Goal: Task Accomplishment & Management: Complete application form

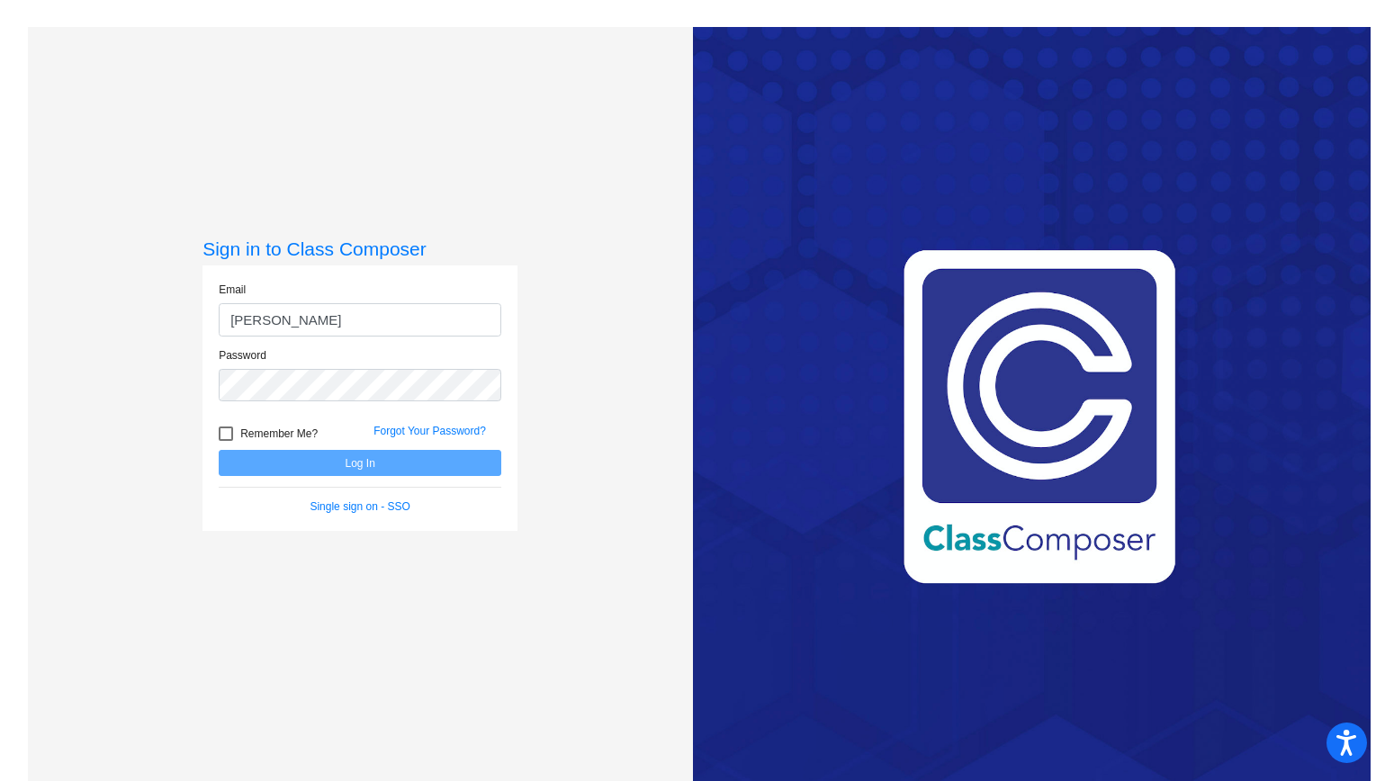
type input "[EMAIL_ADDRESS][DOMAIN_NAME]"
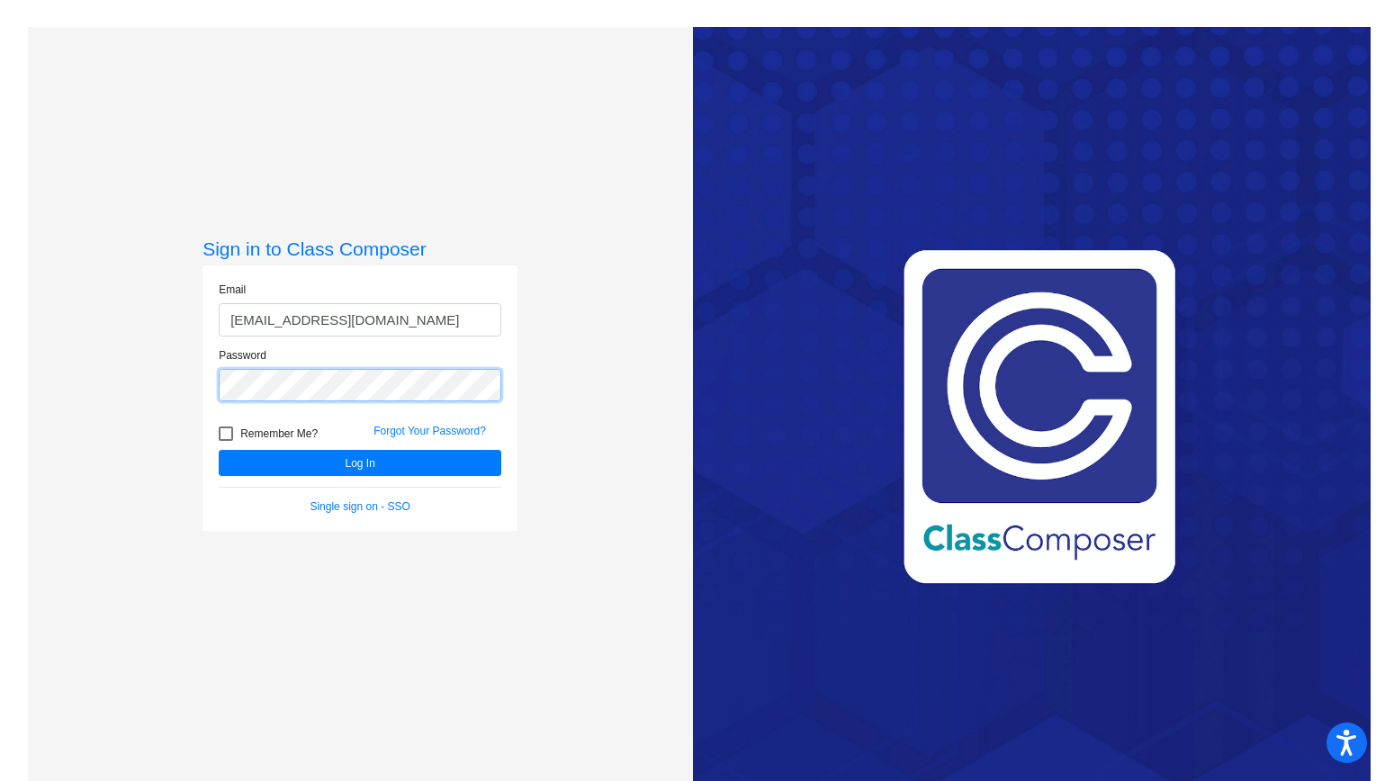
click at [219, 450] on button "Log In" at bounding box center [360, 463] width 283 height 26
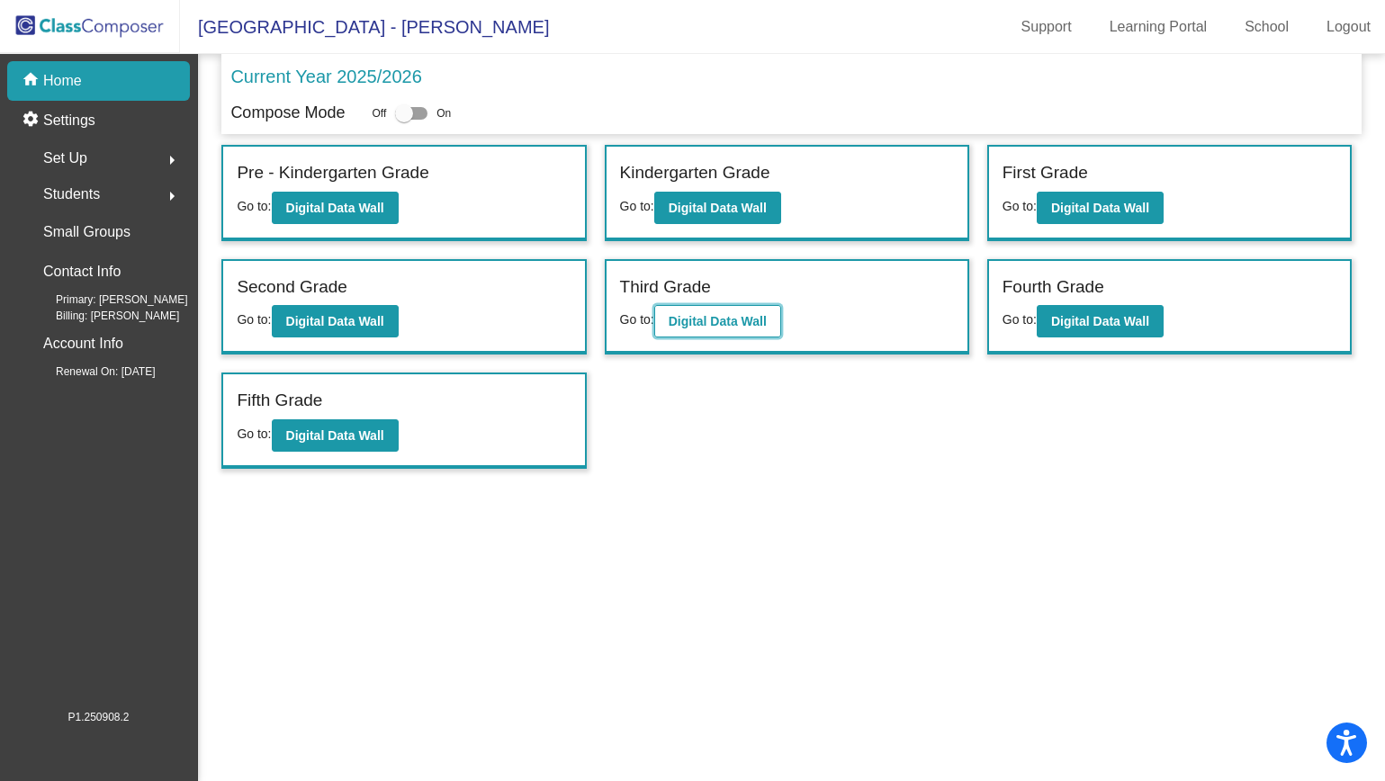
click at [751, 315] on b "Digital Data Wall" at bounding box center [718, 321] width 98 height 14
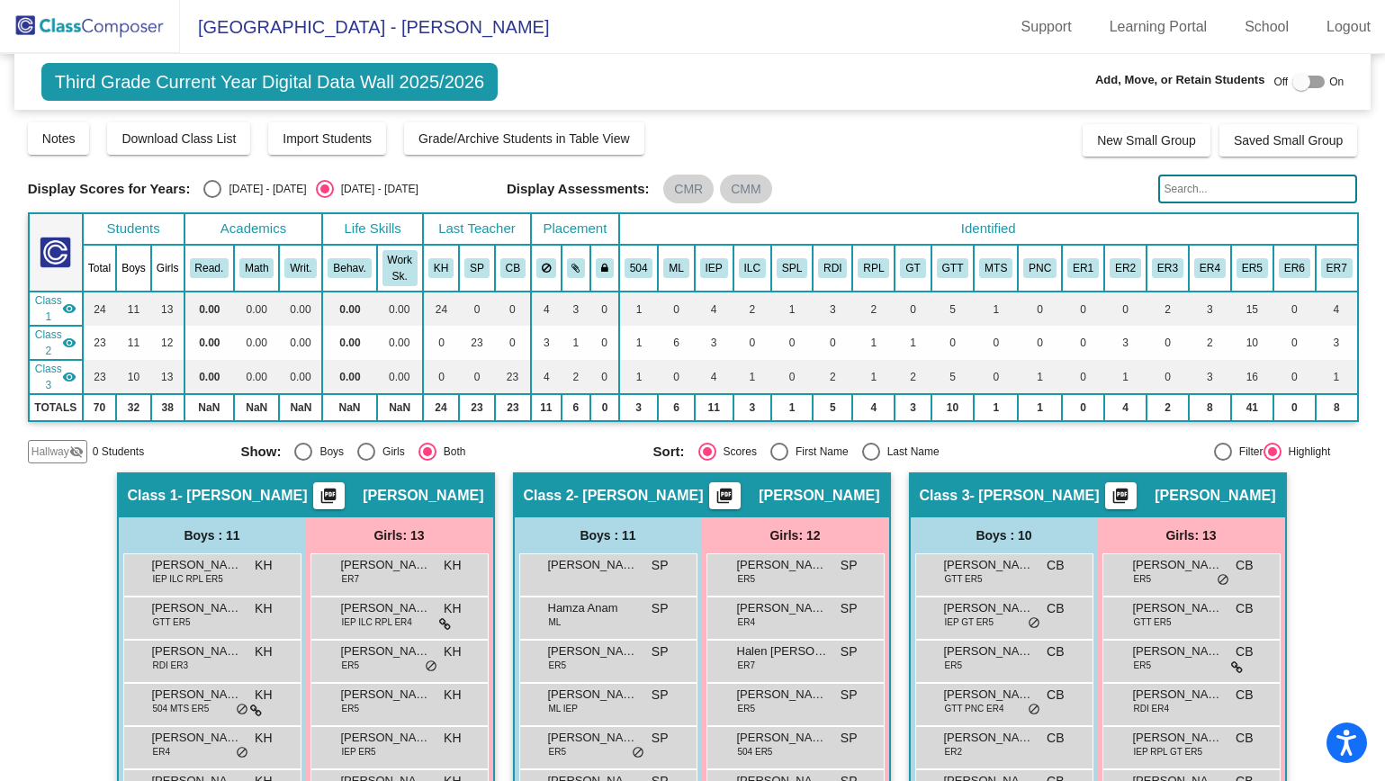
click at [1307, 85] on div at bounding box center [1308, 82] width 32 height 13
checkbox input "true"
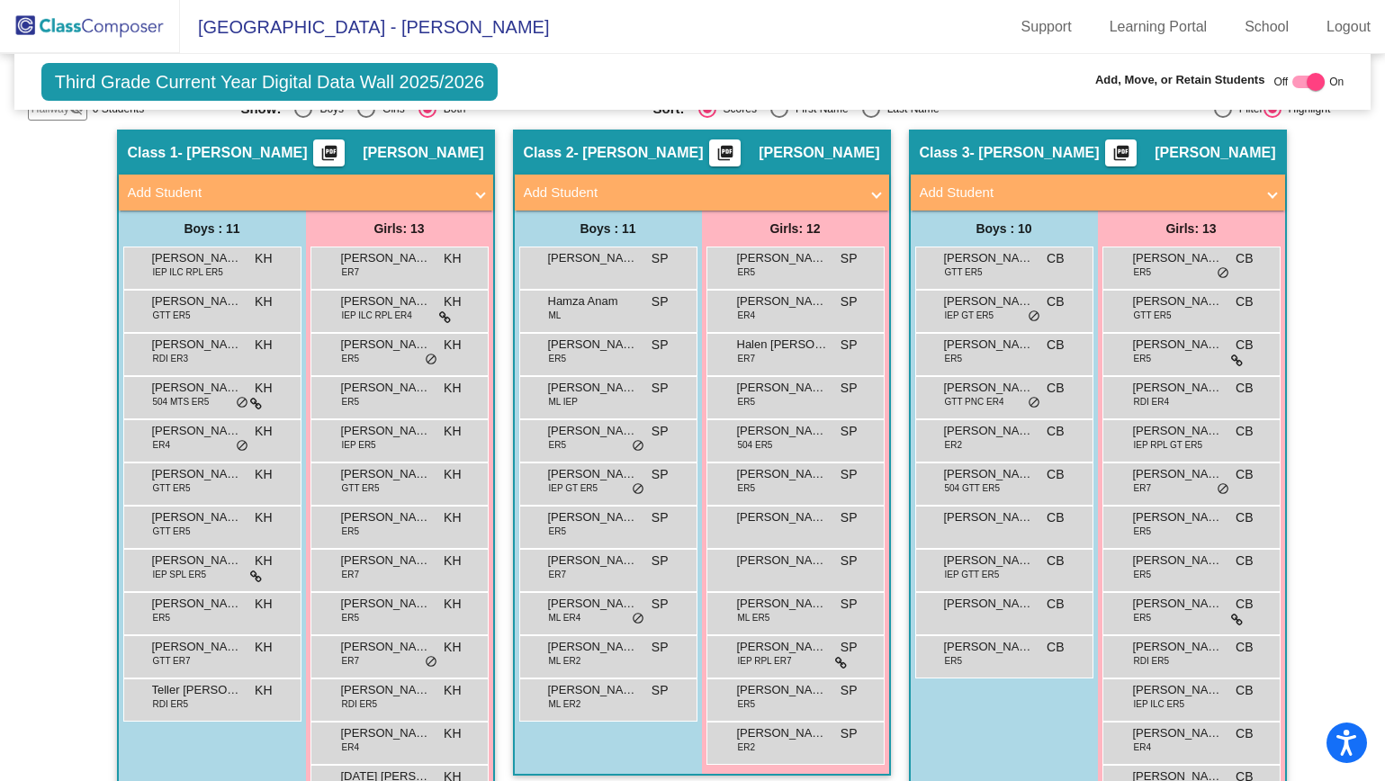
scroll to position [328, 0]
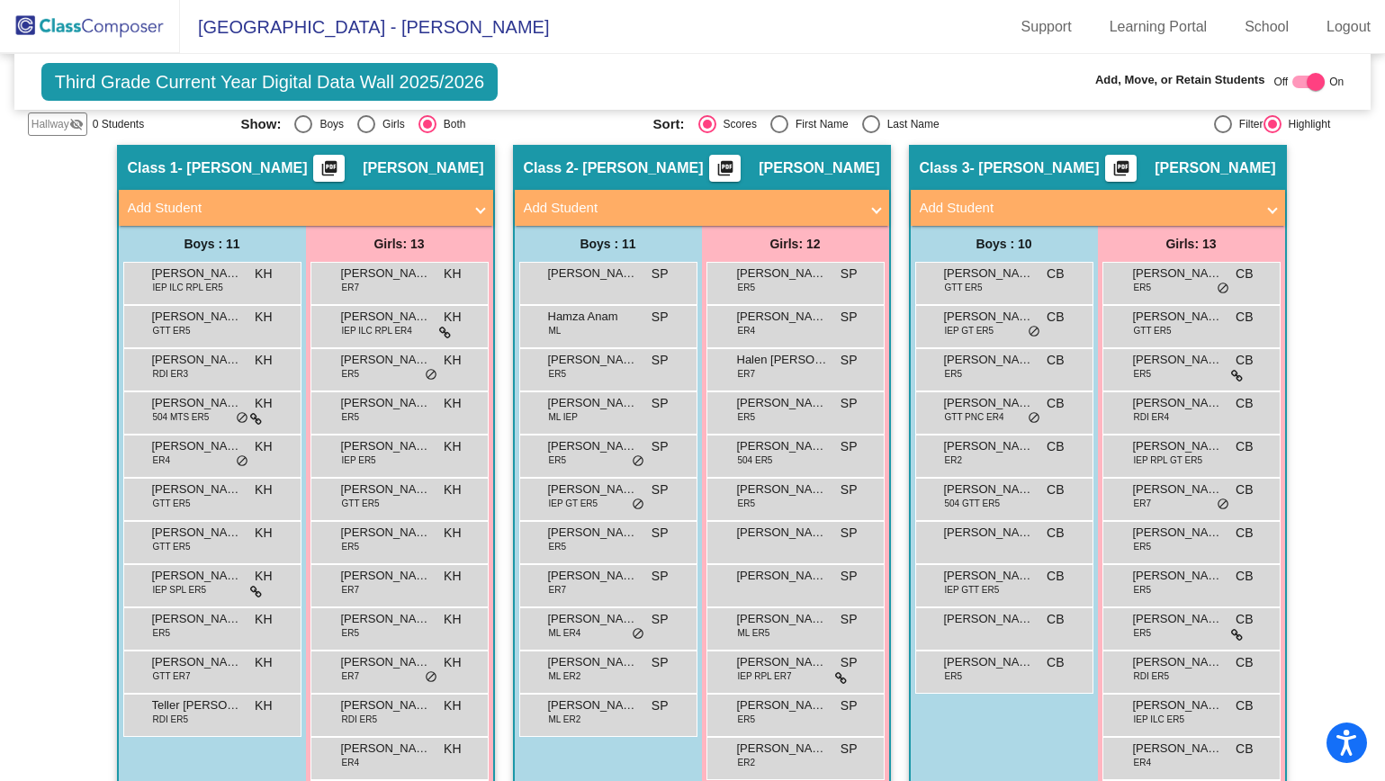
click at [550, 209] on mat-panel-title "Add Student" at bounding box center [691, 208] width 335 height 21
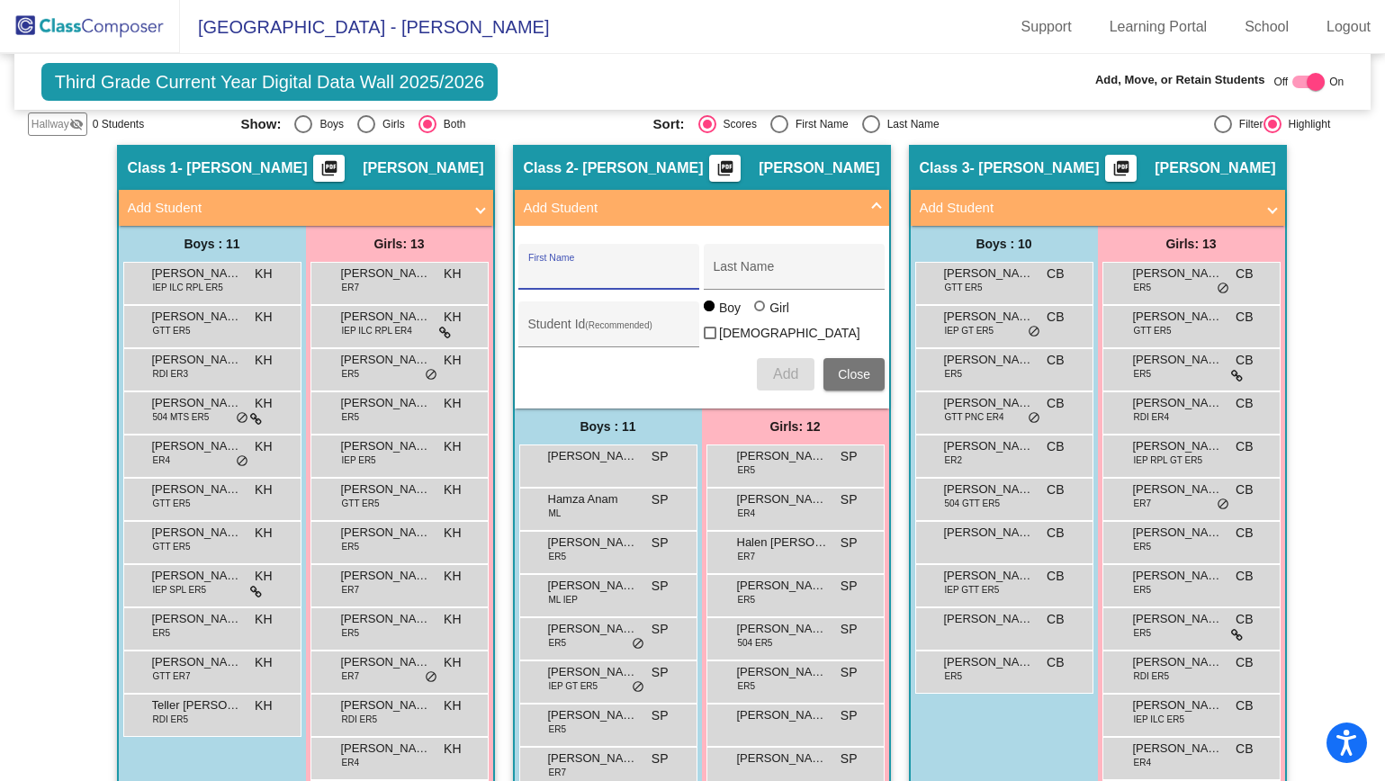
click at [604, 268] on input "First Name" at bounding box center [609, 273] width 162 height 14
paste input "Egor"
type input "Egor"
click at [754, 276] on input "Last Name" at bounding box center [795, 273] width 162 height 14
paste input "[PERSON_NAME]"
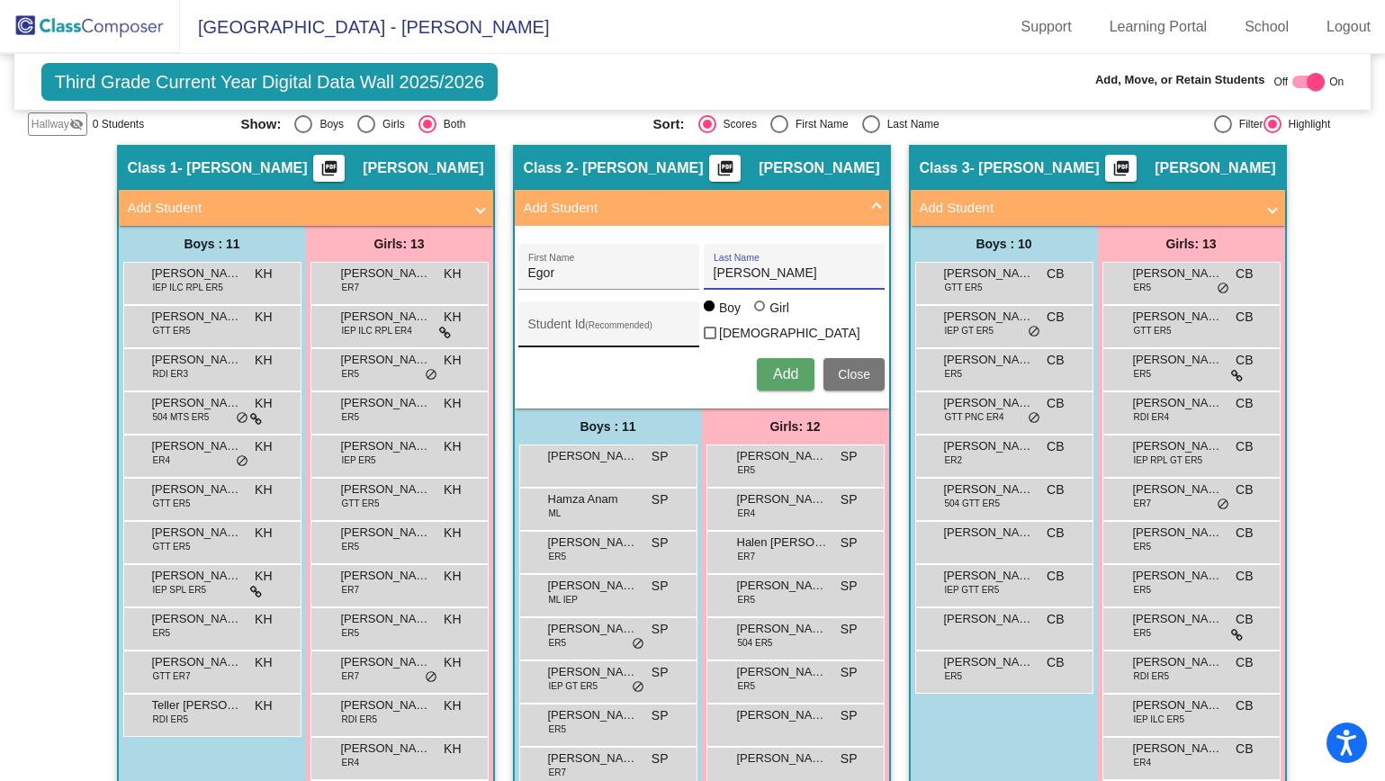
type input "[PERSON_NAME]"
click at [597, 324] on input "Student Id (Recommended)" at bounding box center [609, 331] width 162 height 14
paste input "30039032"
type input "30039032"
click at [779, 370] on span "Add" at bounding box center [785, 373] width 25 height 15
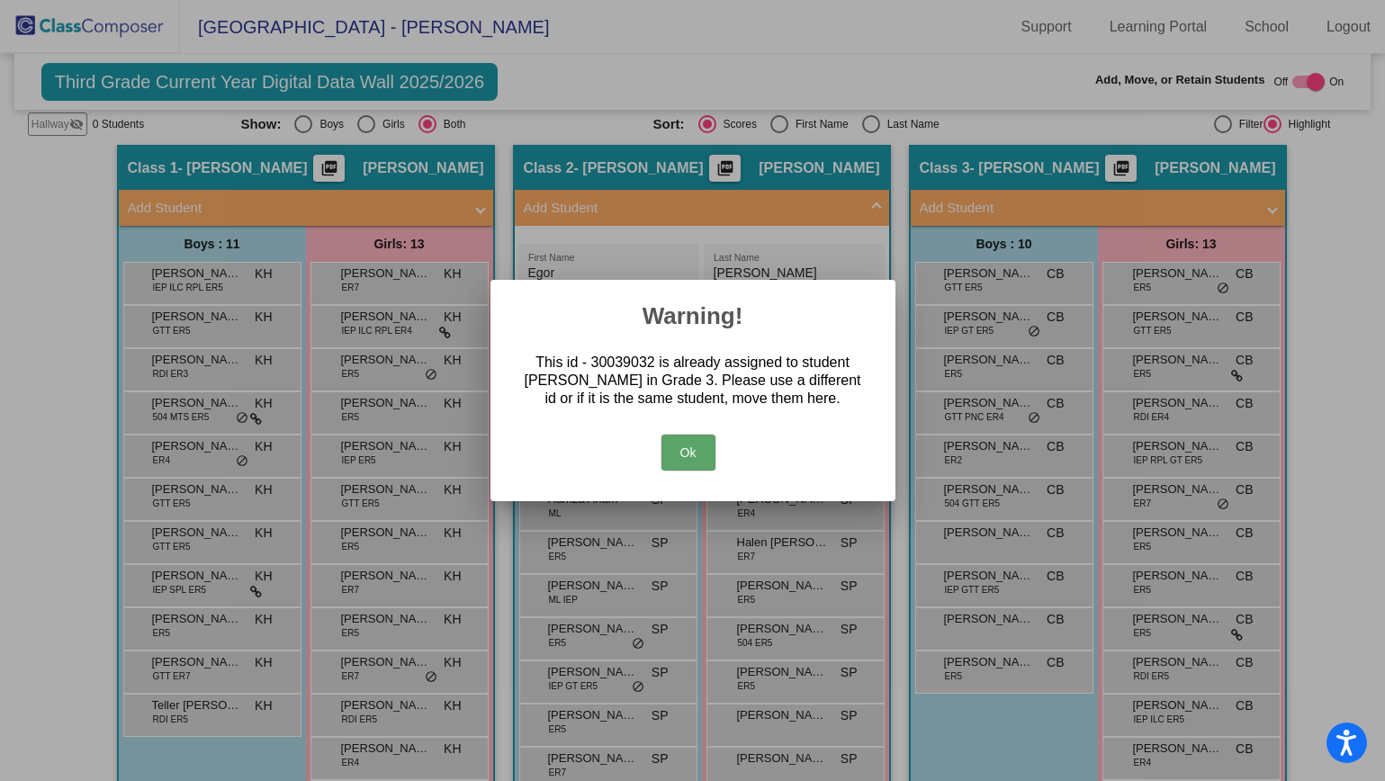
click at [677, 454] on button "Ok" at bounding box center [688, 453] width 54 height 36
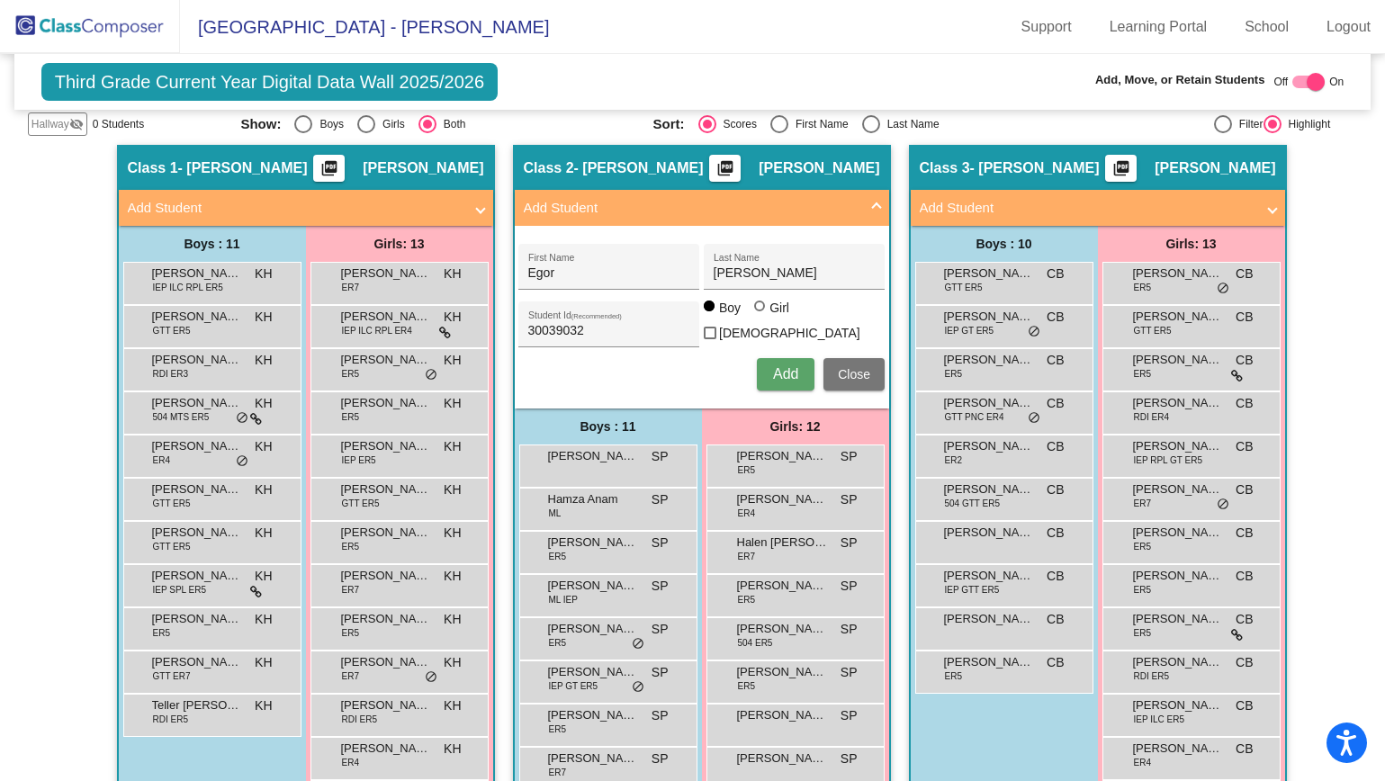
click at [872, 369] on button "Close" at bounding box center [853, 374] width 61 height 32
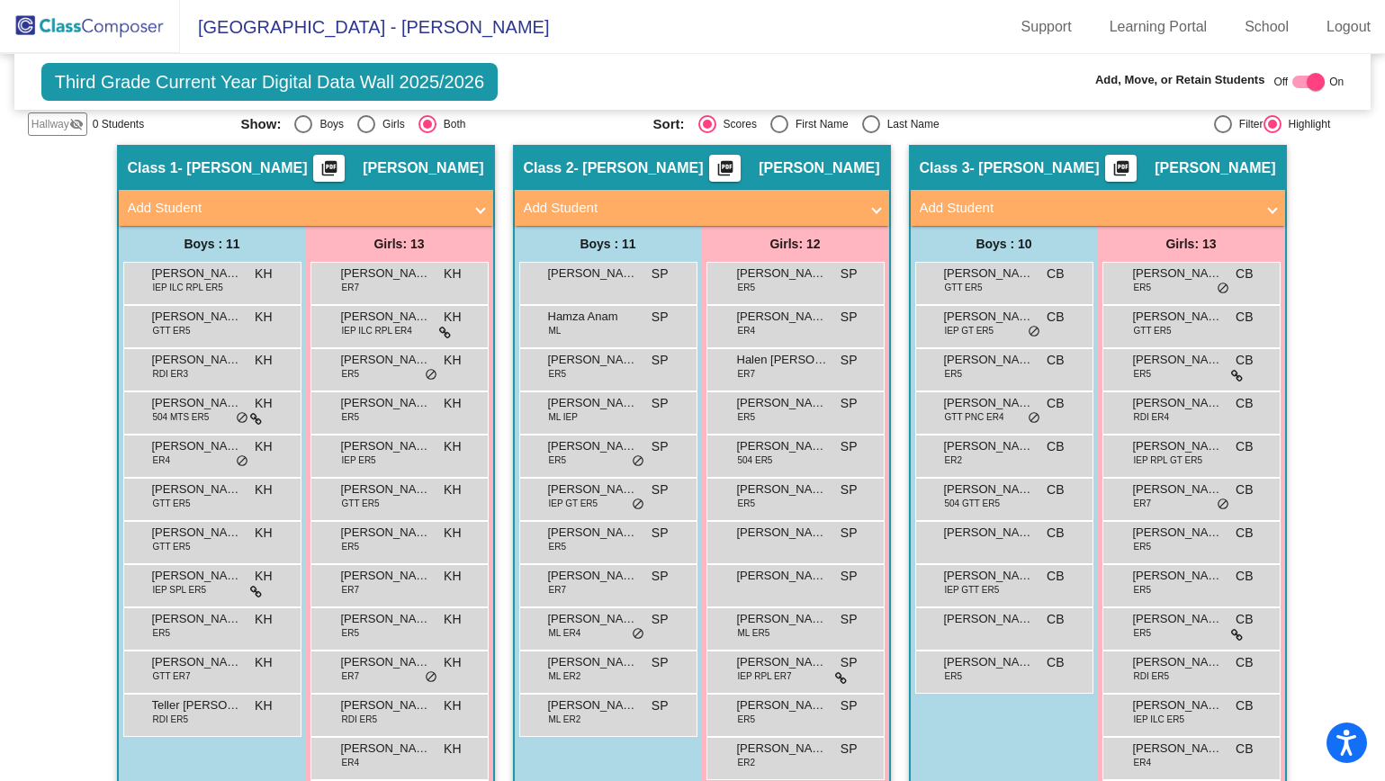
click at [1296, 84] on div at bounding box center [1308, 82] width 32 height 13
checkbox input "false"
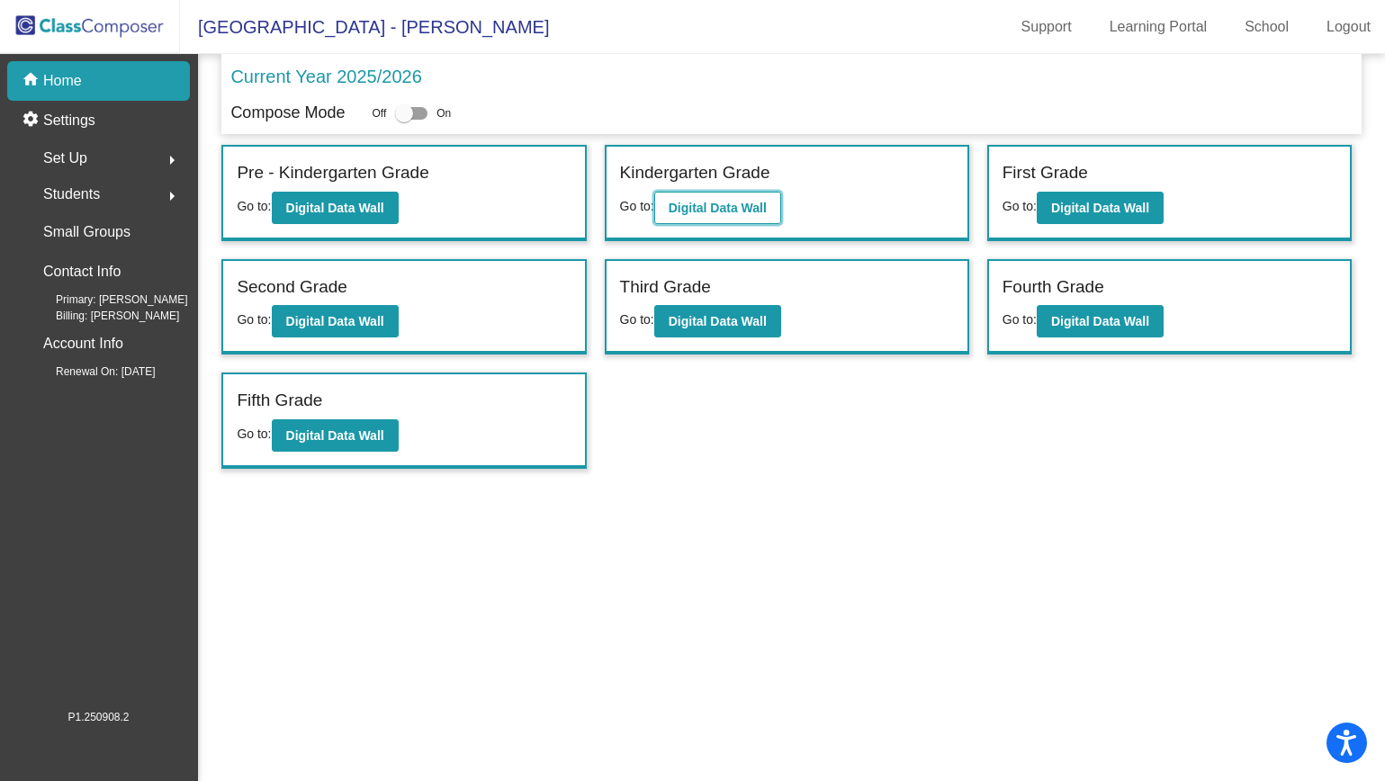
click at [676, 195] on button "Digital Data Wall" at bounding box center [717, 208] width 127 height 32
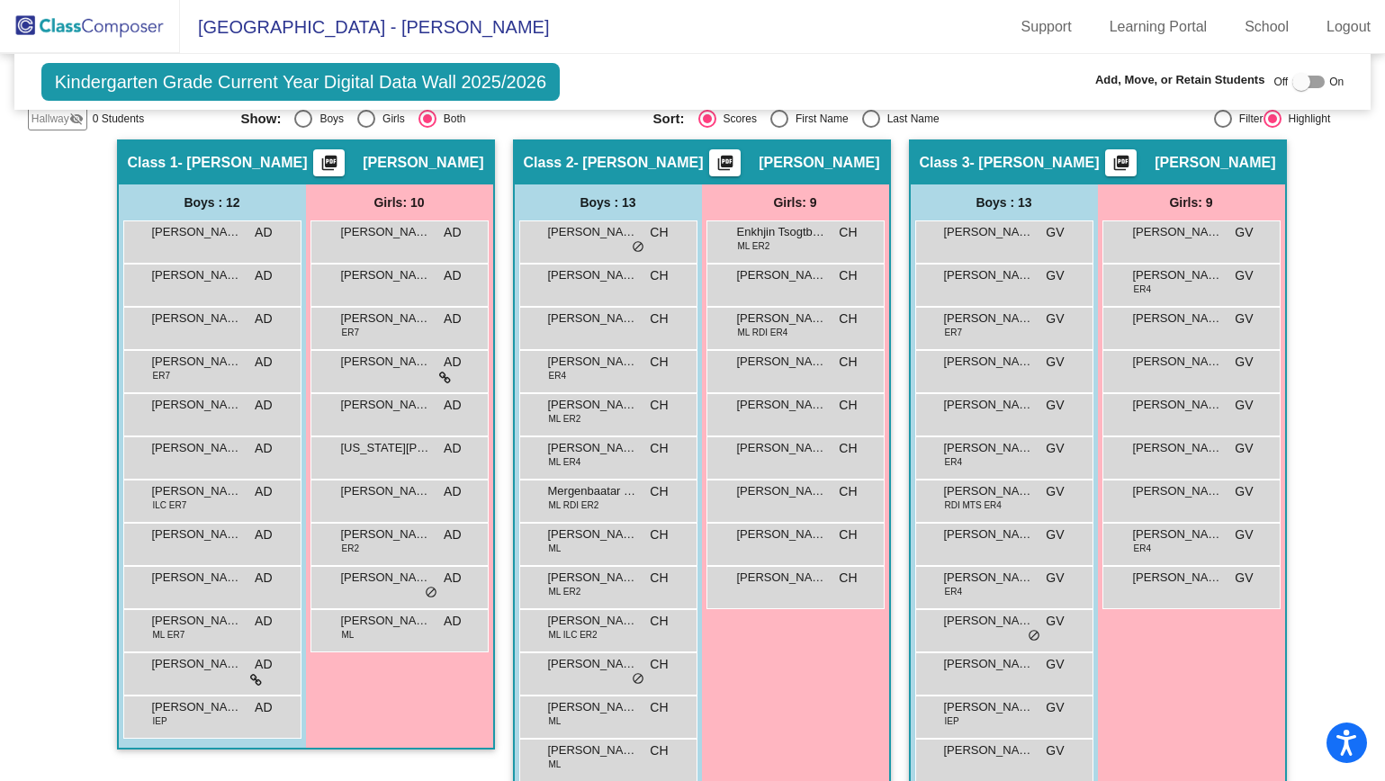
scroll to position [363, 0]
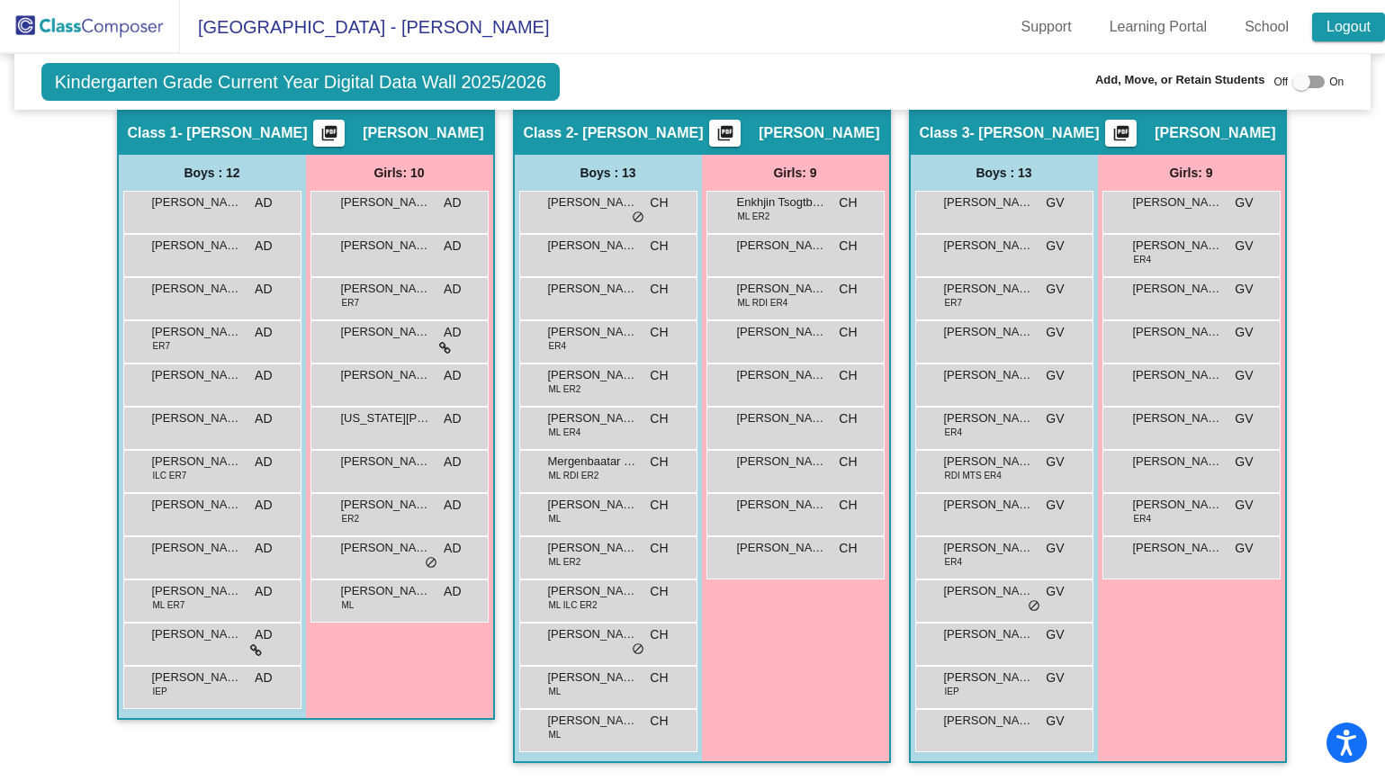
click at [1338, 23] on link "Logout" at bounding box center [1348, 27] width 73 height 29
